Goal: Transaction & Acquisition: Purchase product/service

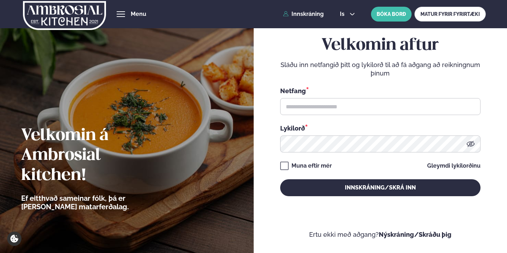
click at [345, 105] on input "text" at bounding box center [380, 106] width 200 height 17
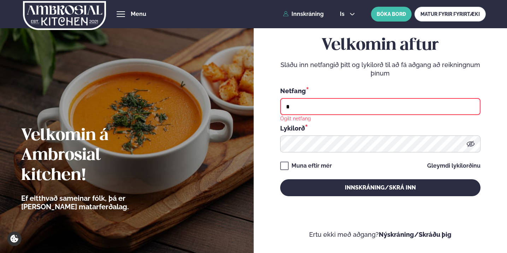
type input "**********"
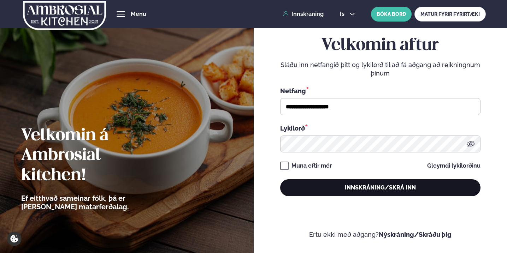
click at [331, 190] on button "Innskráning/Skrá inn" at bounding box center [380, 188] width 200 height 17
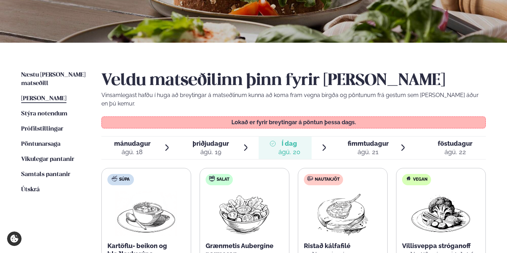
scroll to position [117, 0]
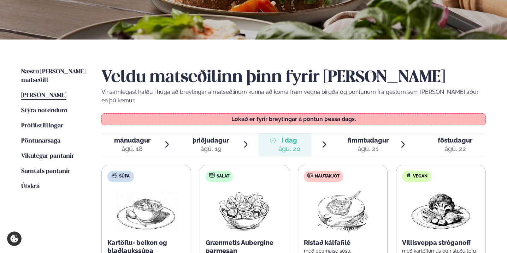
click at [357, 137] on span "fimmtudagur" at bounding box center [368, 140] width 41 height 7
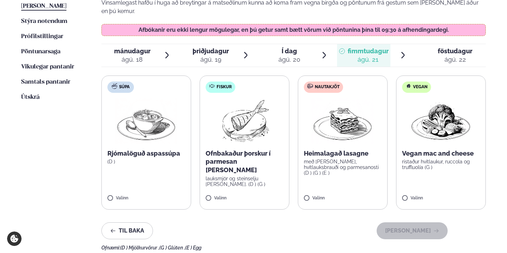
scroll to position [214, 0]
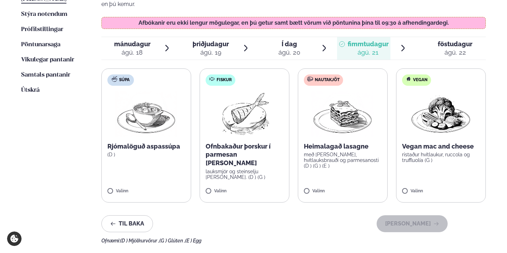
click at [240, 142] on p "Ofnbakaður þorskur í parmesan [PERSON_NAME]" at bounding box center [245, 154] width 78 height 25
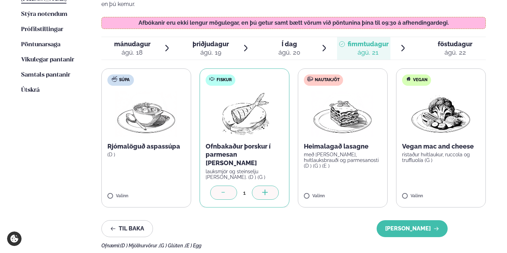
click at [257, 186] on div at bounding box center [265, 193] width 27 height 14
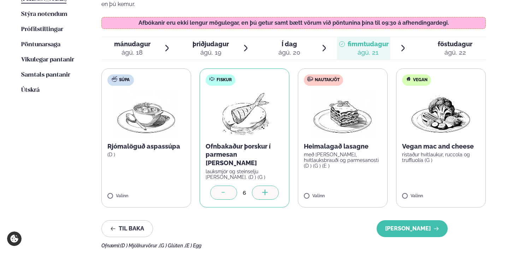
click at [257, 186] on div at bounding box center [265, 193] width 27 height 14
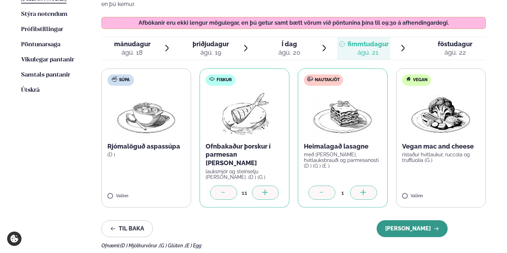
click at [408, 221] on button "[PERSON_NAME]" at bounding box center [412, 229] width 71 height 17
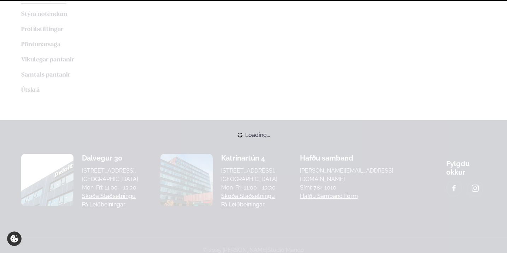
scroll to position [212, 0]
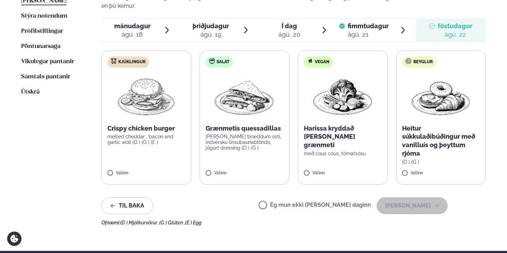
click at [358, 22] on span "fimmtudagur" at bounding box center [368, 25] width 41 height 7
